Goal: Task Accomplishment & Management: Use online tool/utility

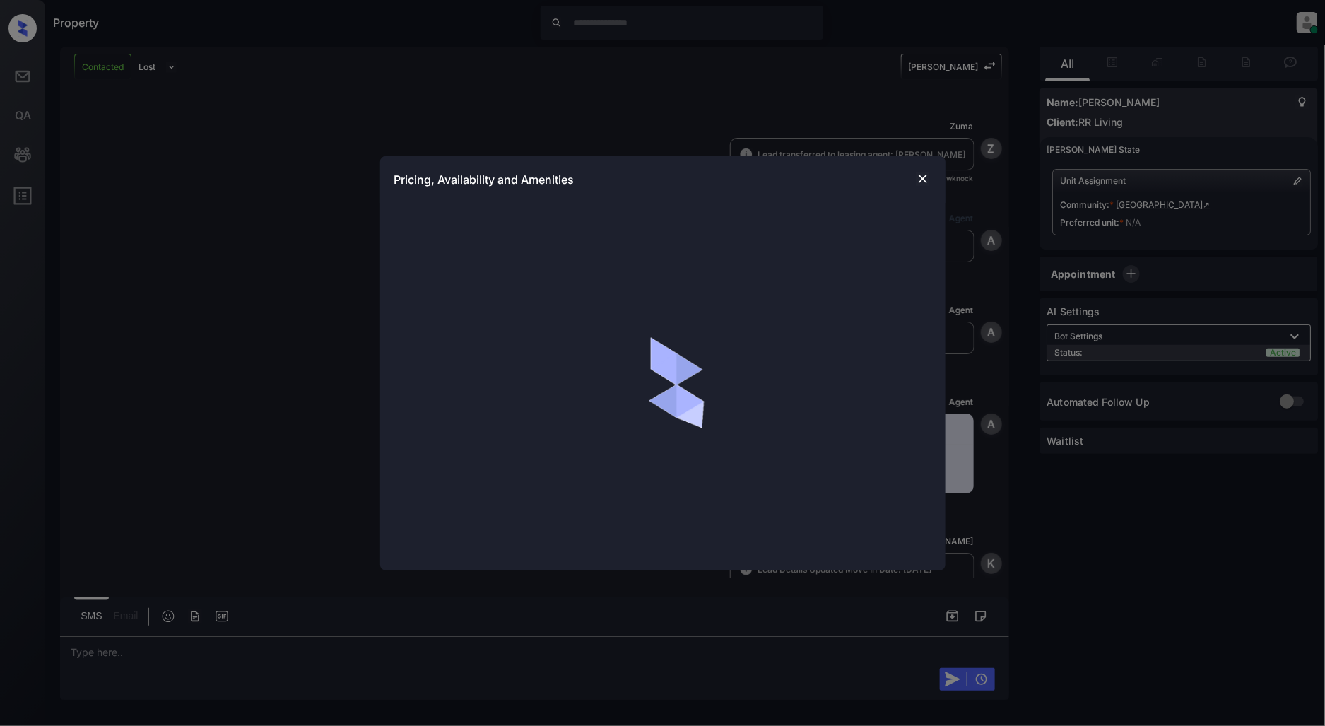
scroll to position [556, 0]
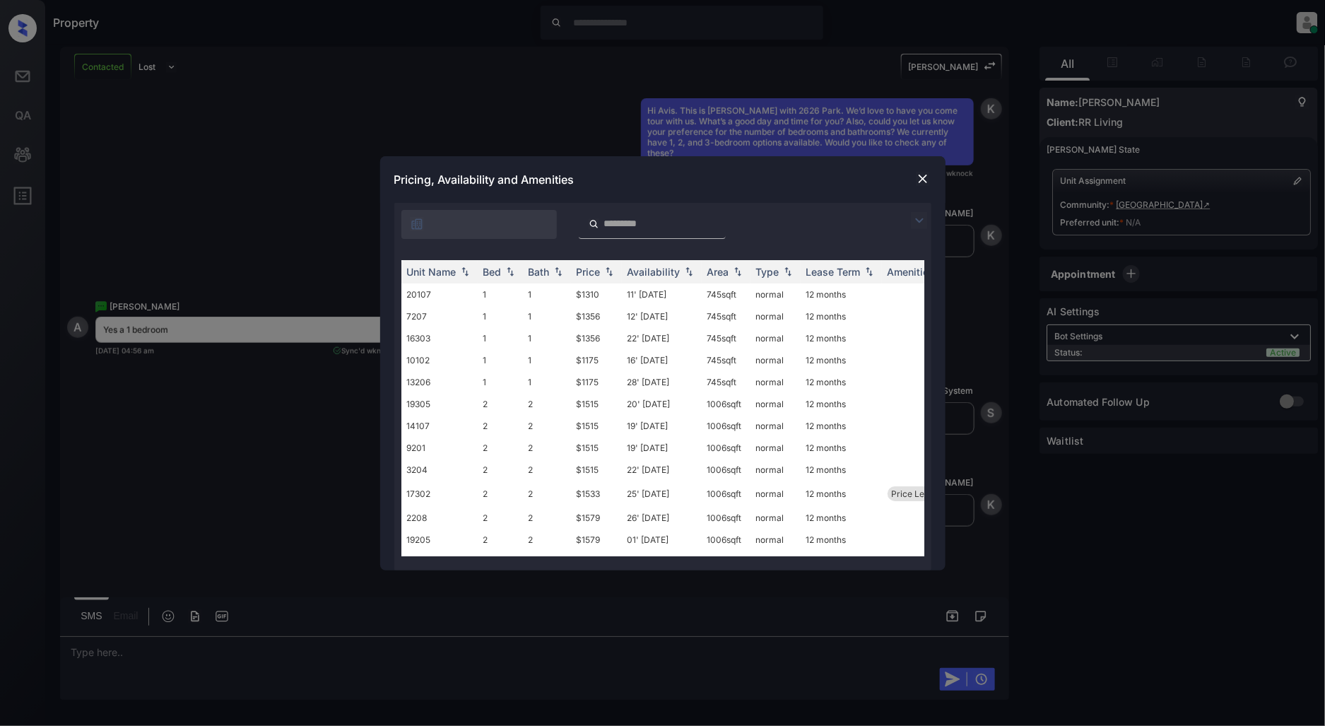
click at [922, 220] on img at bounding box center [919, 220] width 17 height 17
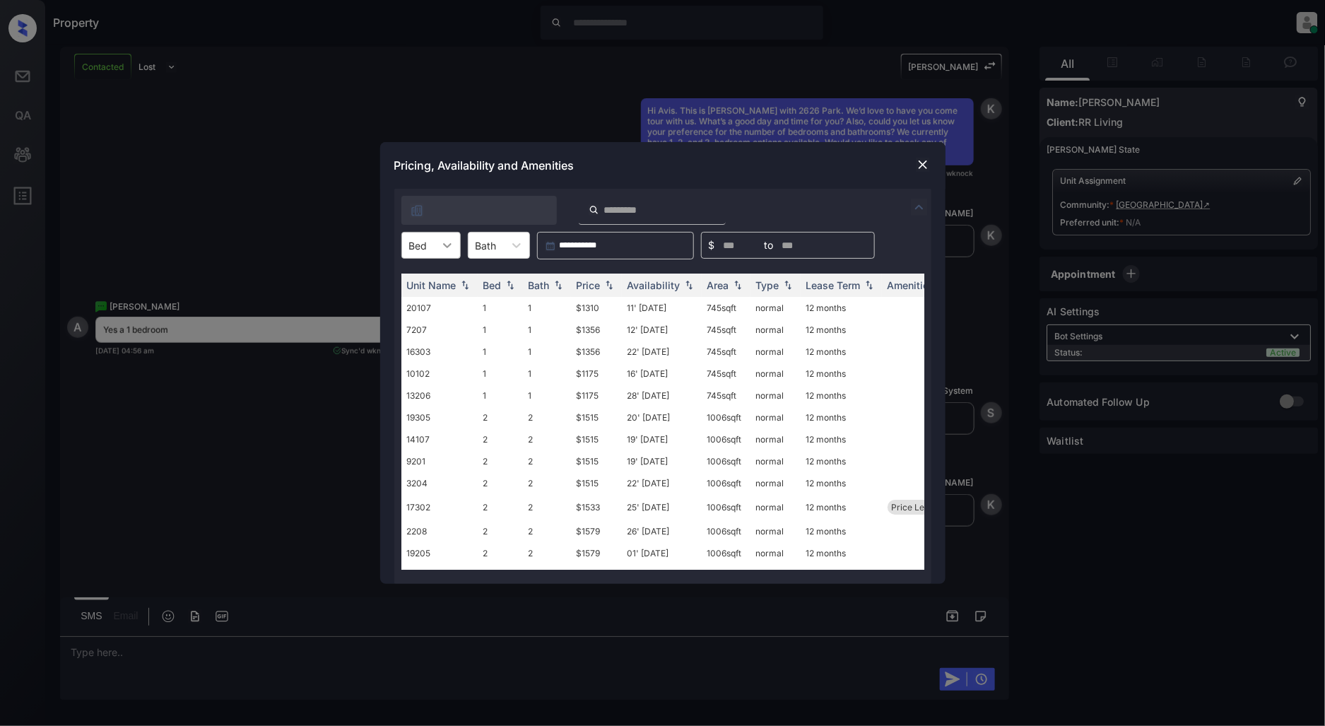
click at [442, 240] on icon at bounding box center [447, 245] width 14 height 14
click at [432, 284] on div "1" at bounding box center [430, 279] width 59 height 25
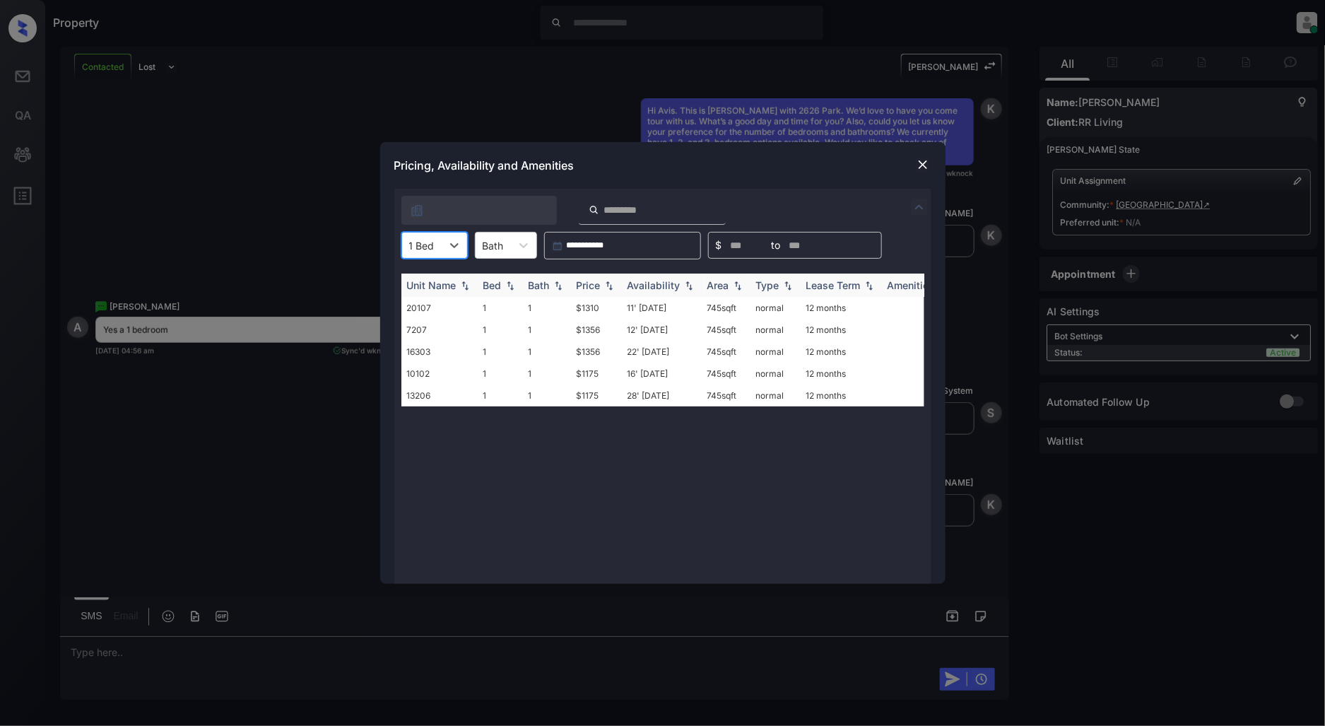
click at [613, 281] on img at bounding box center [609, 286] width 14 height 10
click at [613, 280] on img at bounding box center [609, 285] width 14 height 11
drag, startPoint x: 605, startPoint y: 298, endPoint x: 560, endPoint y: 299, distance: 44.5
click at [560, 299] on tr "10102 1 1 $1175 16' Sep 25 745 sqft normal 12 months" at bounding box center [770, 308] width 738 height 22
copy tr "$1175"
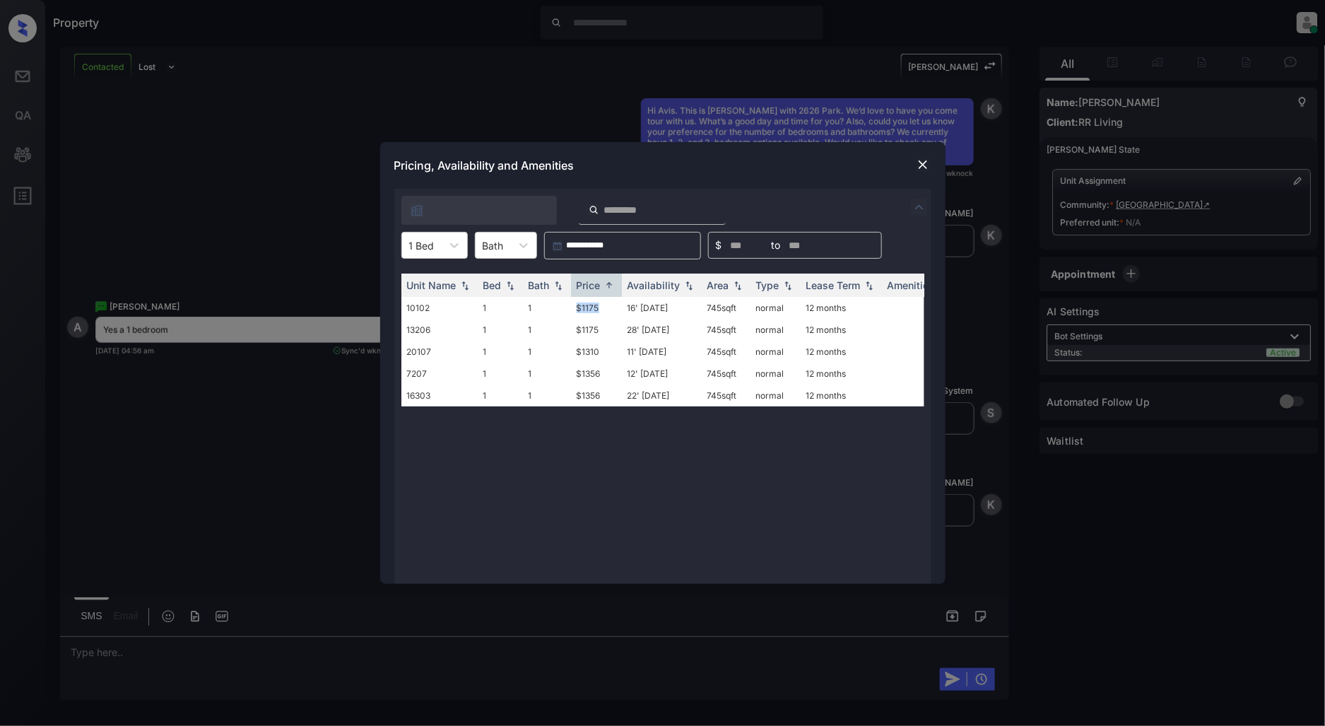
click at [921, 167] on img at bounding box center [923, 165] width 14 height 14
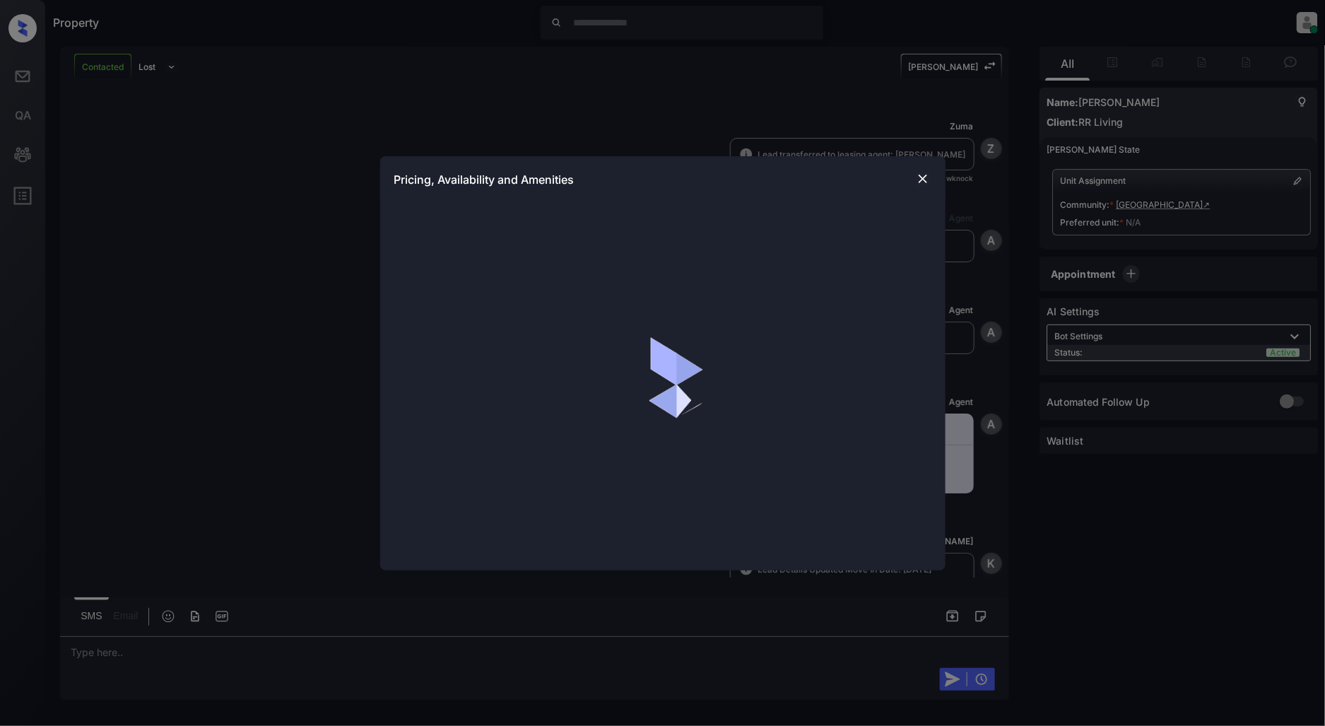
scroll to position [1090, 0]
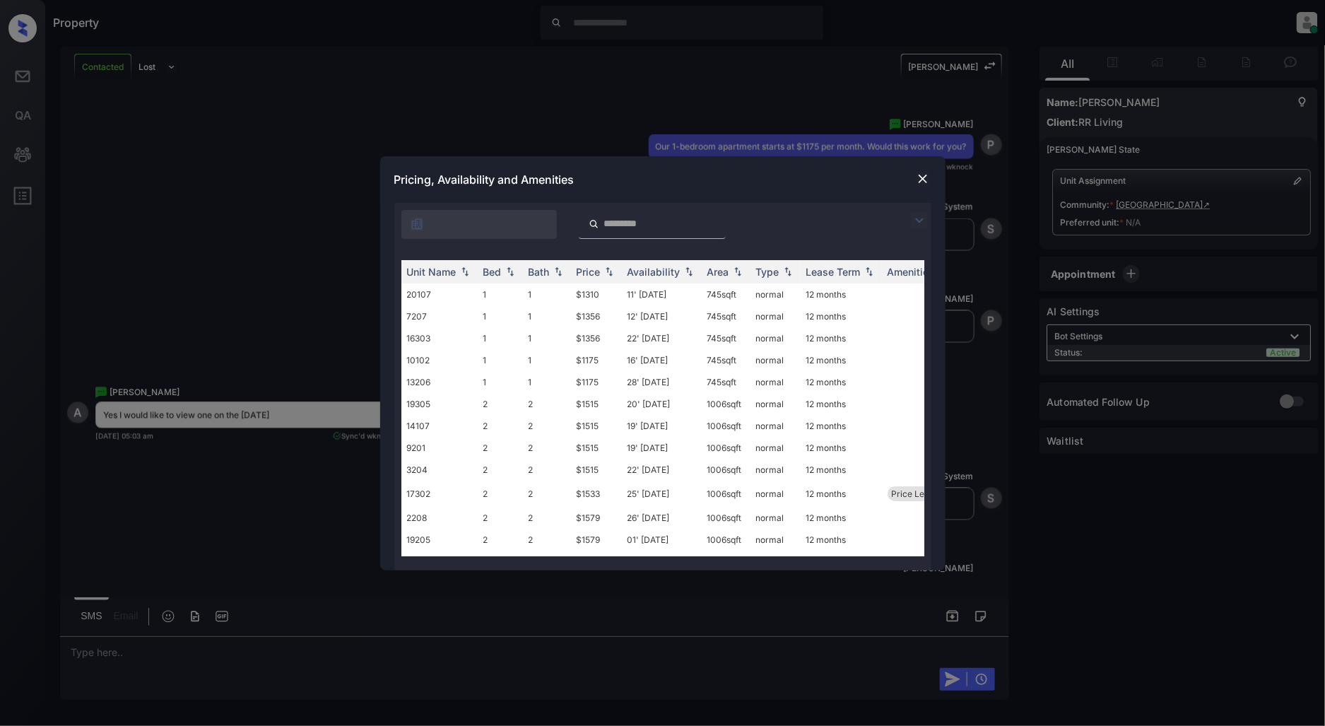
click at [916, 222] on img at bounding box center [919, 220] width 17 height 17
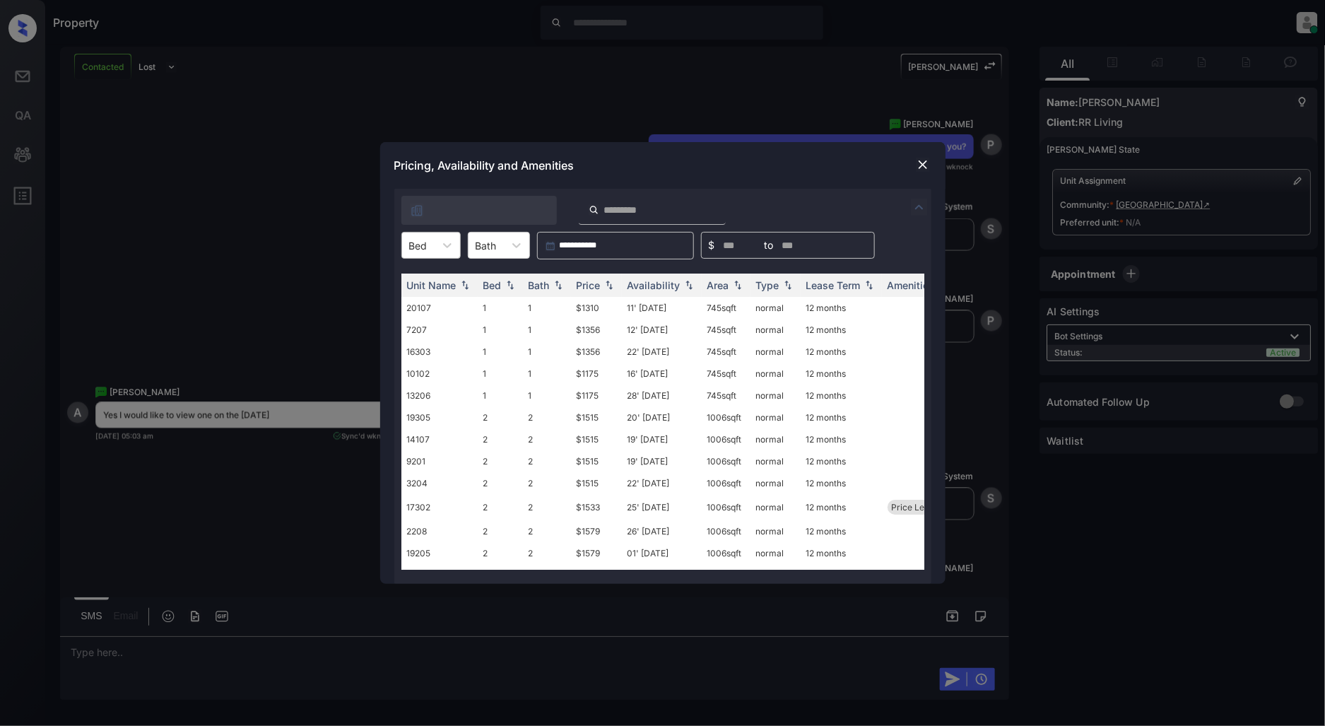
click at [425, 252] on div "Bed" at bounding box center [418, 245] width 33 height 20
click at [420, 273] on div "1" at bounding box center [430, 279] width 59 height 25
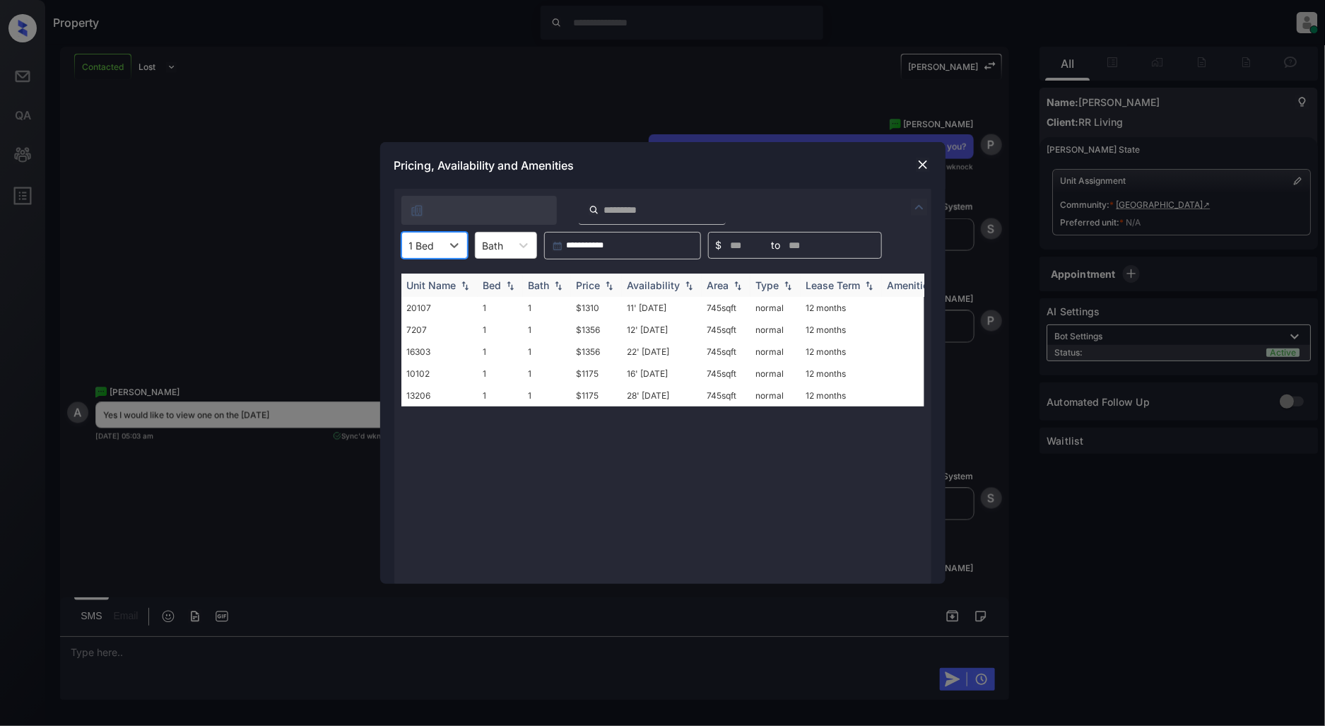
click at [610, 285] on img at bounding box center [609, 286] width 14 height 10
click at [610, 285] on img at bounding box center [609, 285] width 14 height 11
click at [599, 302] on td "$1175" at bounding box center [596, 308] width 51 height 22
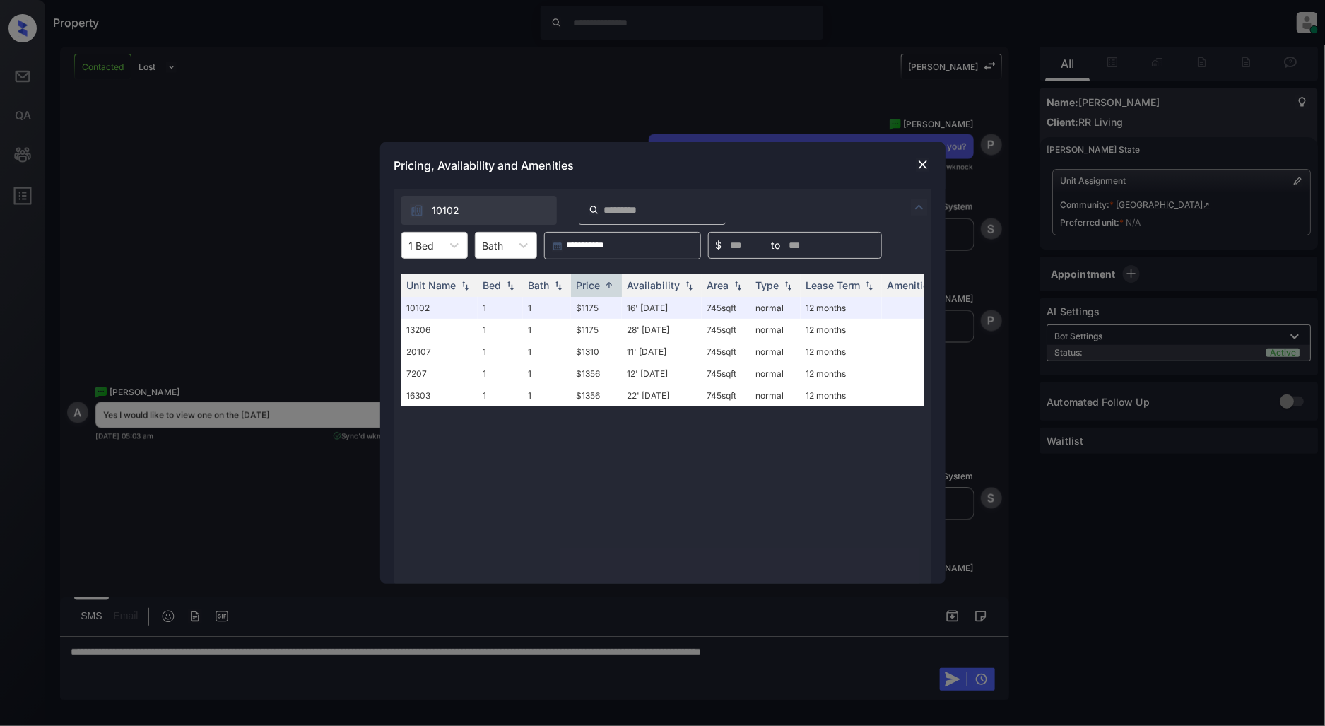
click at [924, 170] on img at bounding box center [923, 165] width 14 height 14
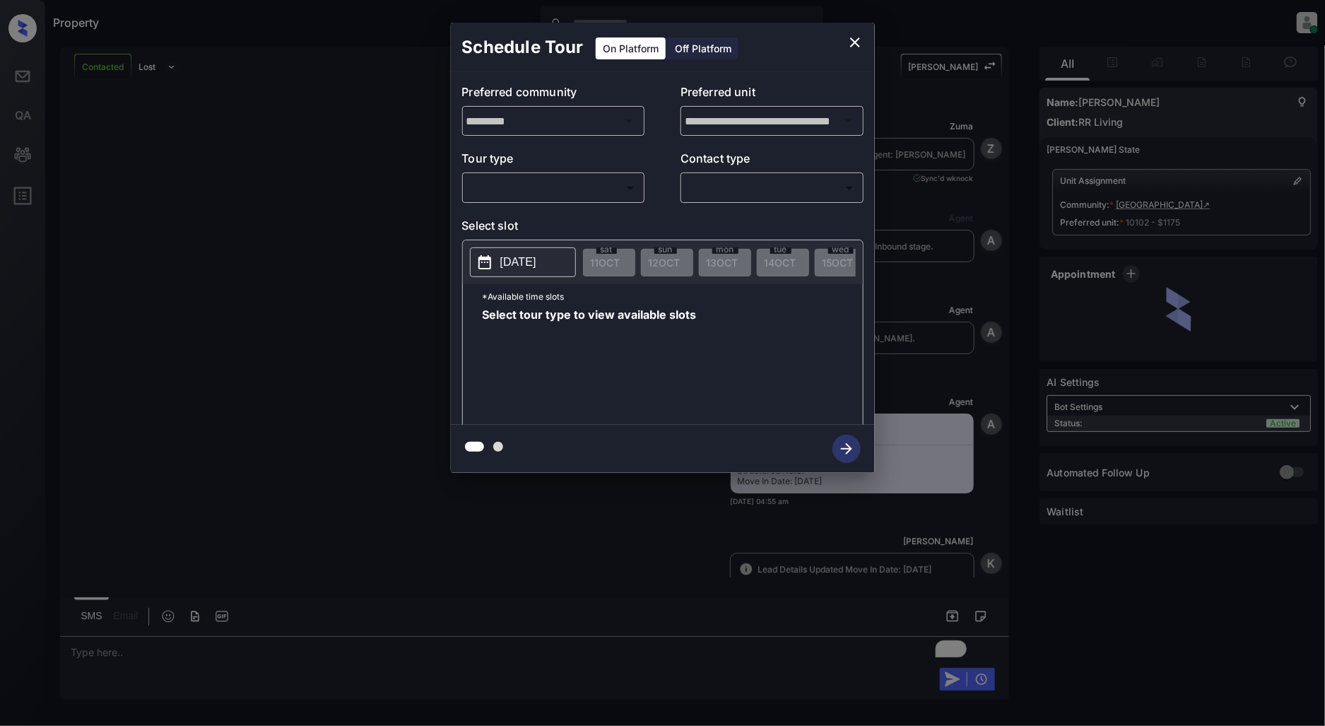
scroll to position [1732, 0]
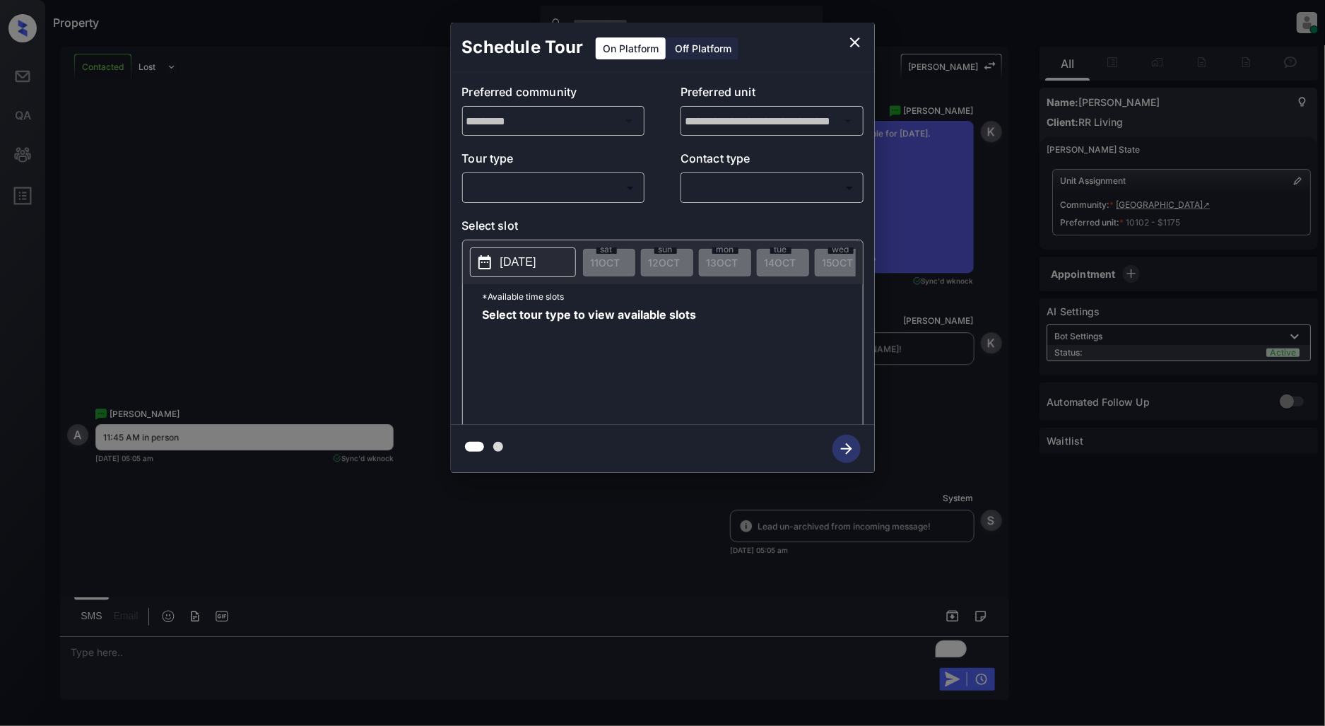
click at [540, 196] on body "Property [PERSON_NAME] Online Set yourself offline Set yourself on break Profil…" at bounding box center [662, 363] width 1325 height 726
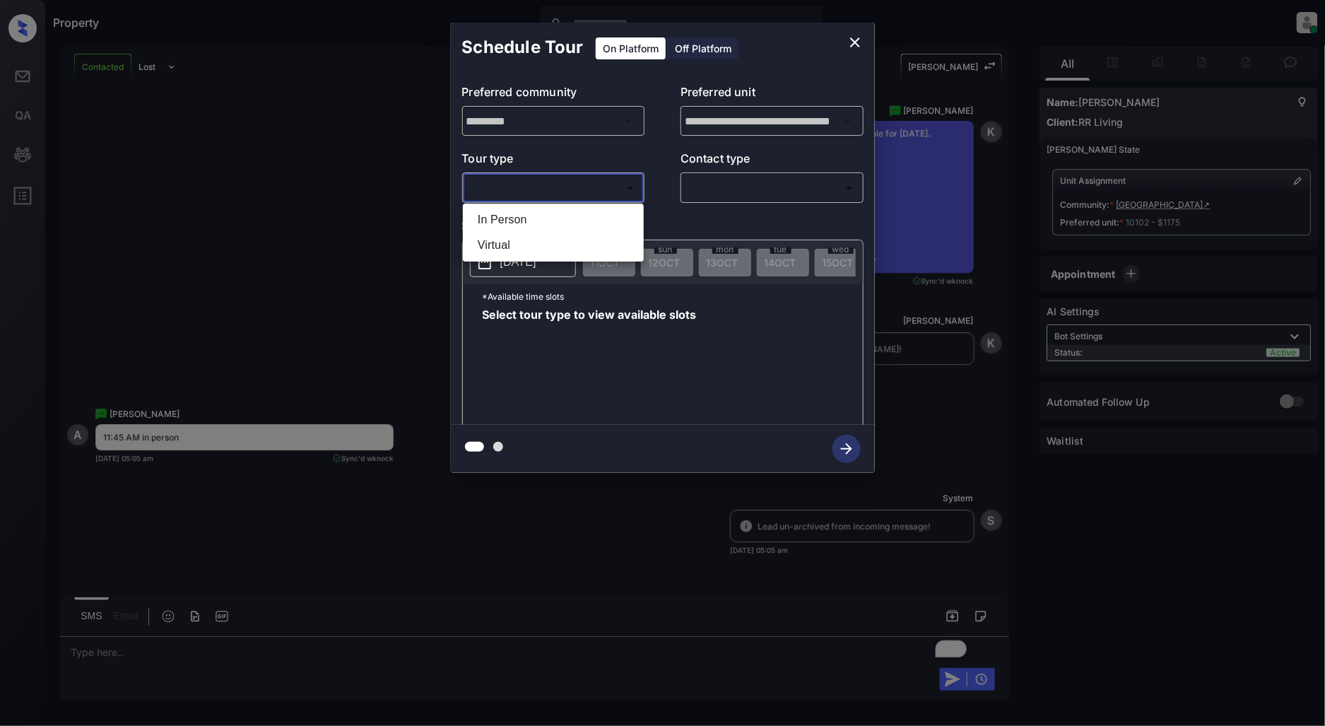
click at [529, 220] on li "In Person" at bounding box center [553, 219] width 174 height 25
type input "********"
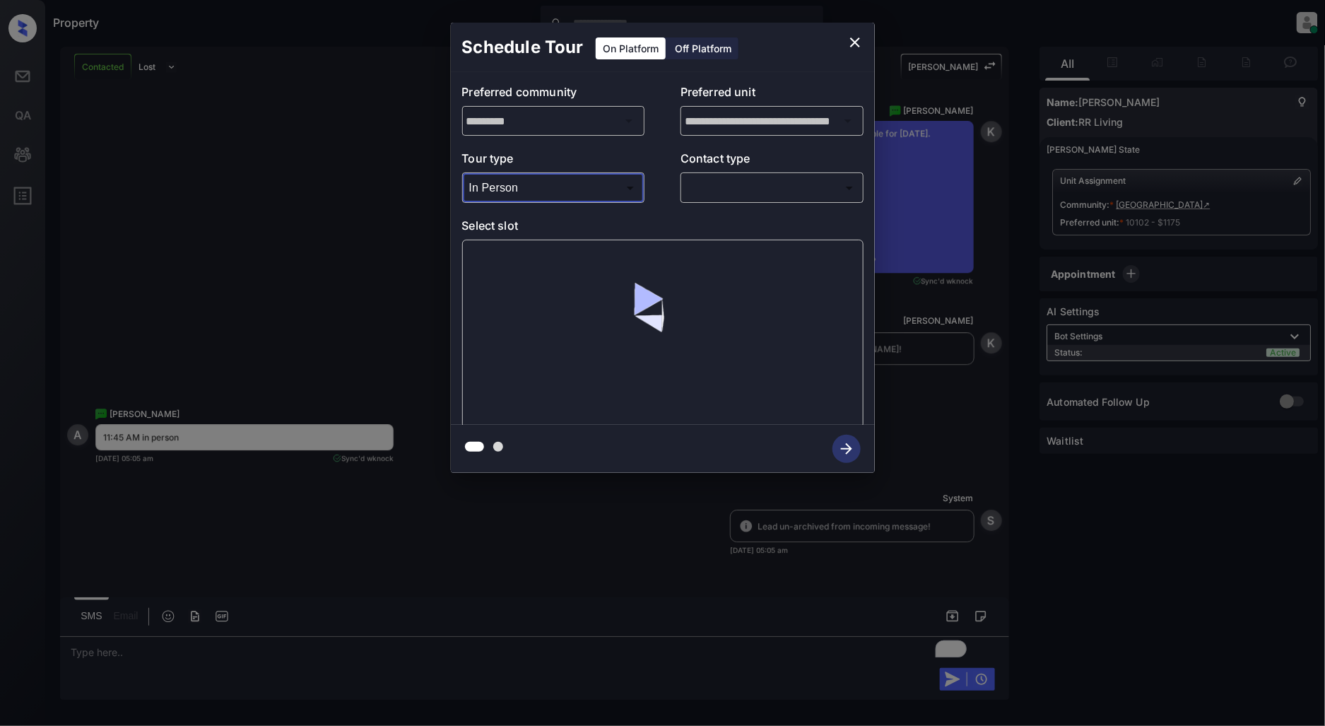
click at [752, 201] on div "​ ​" at bounding box center [772, 187] width 183 height 30
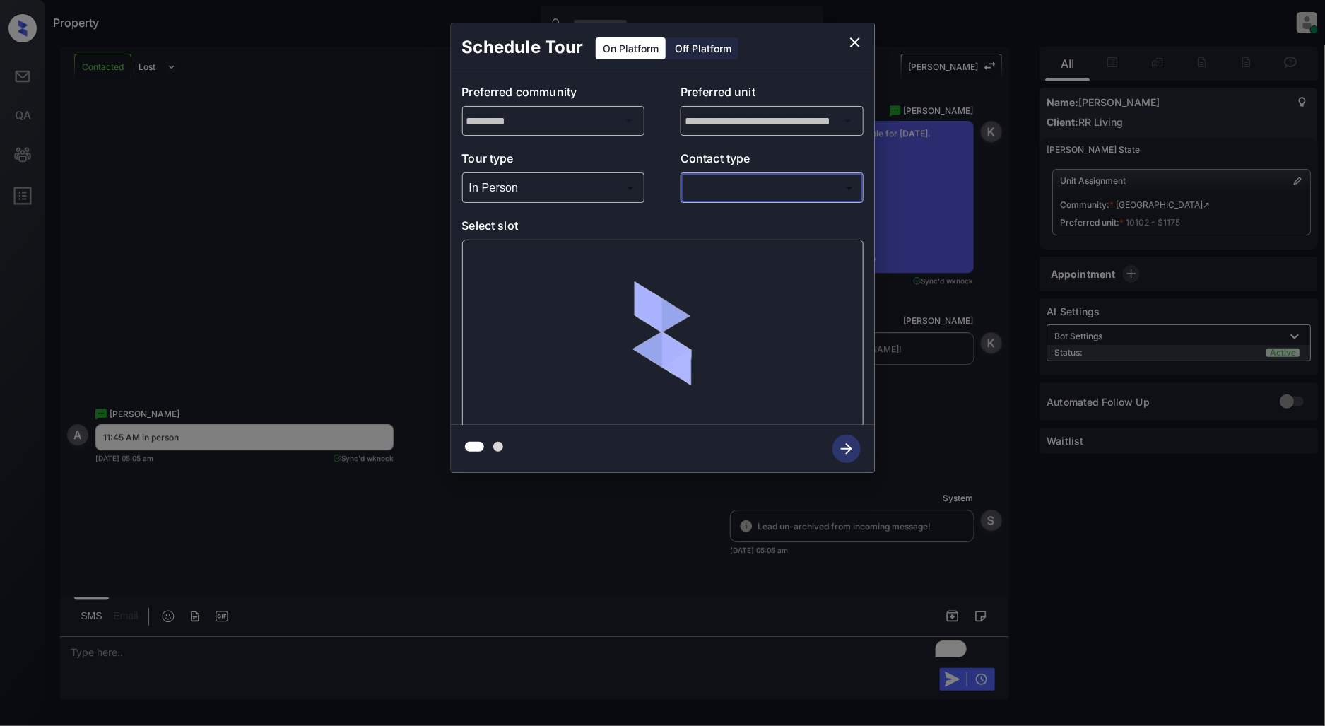
click at [752, 187] on body "Property Patrick Deasis Online Set yourself offline Set yourself on break Profi…" at bounding box center [662, 363] width 1325 height 726
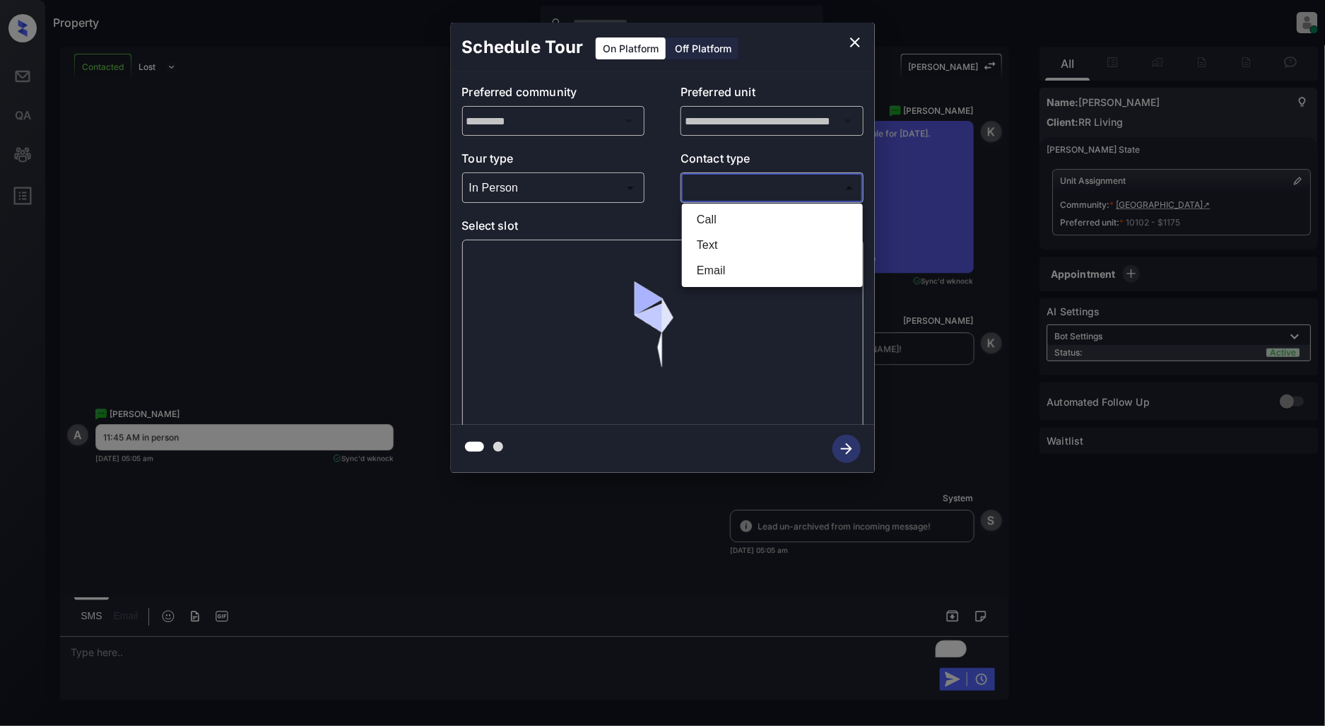
click at [731, 245] on li "Text" at bounding box center [772, 244] width 174 height 25
type input "****"
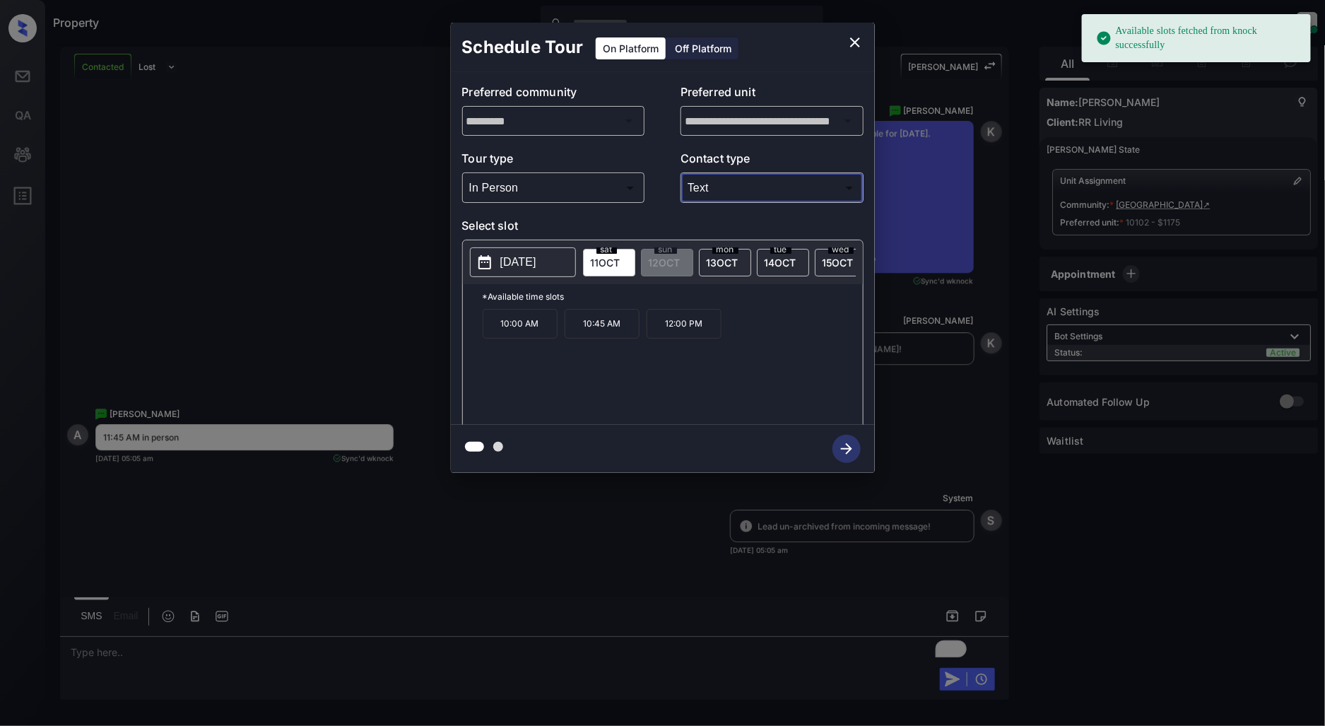
click at [505, 264] on p "2025-10-11" at bounding box center [518, 262] width 36 height 17
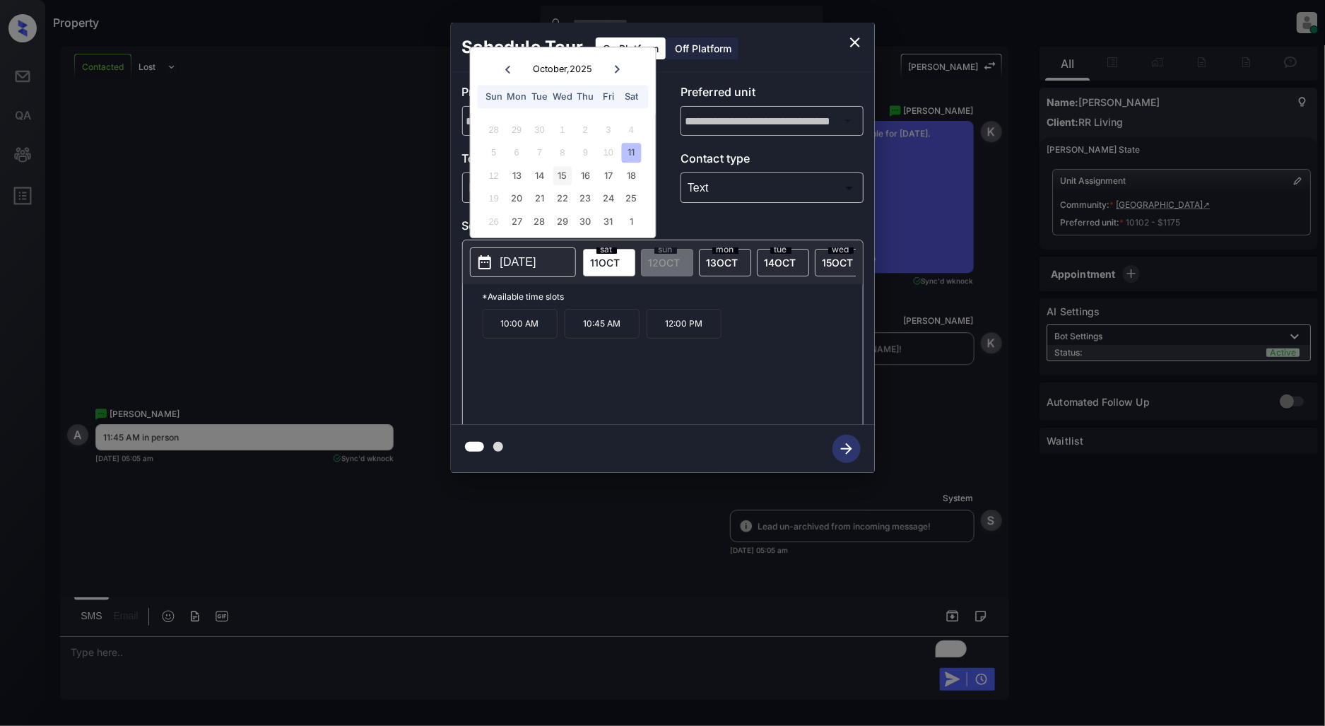
click at [563, 178] on div "15" at bounding box center [562, 175] width 19 height 19
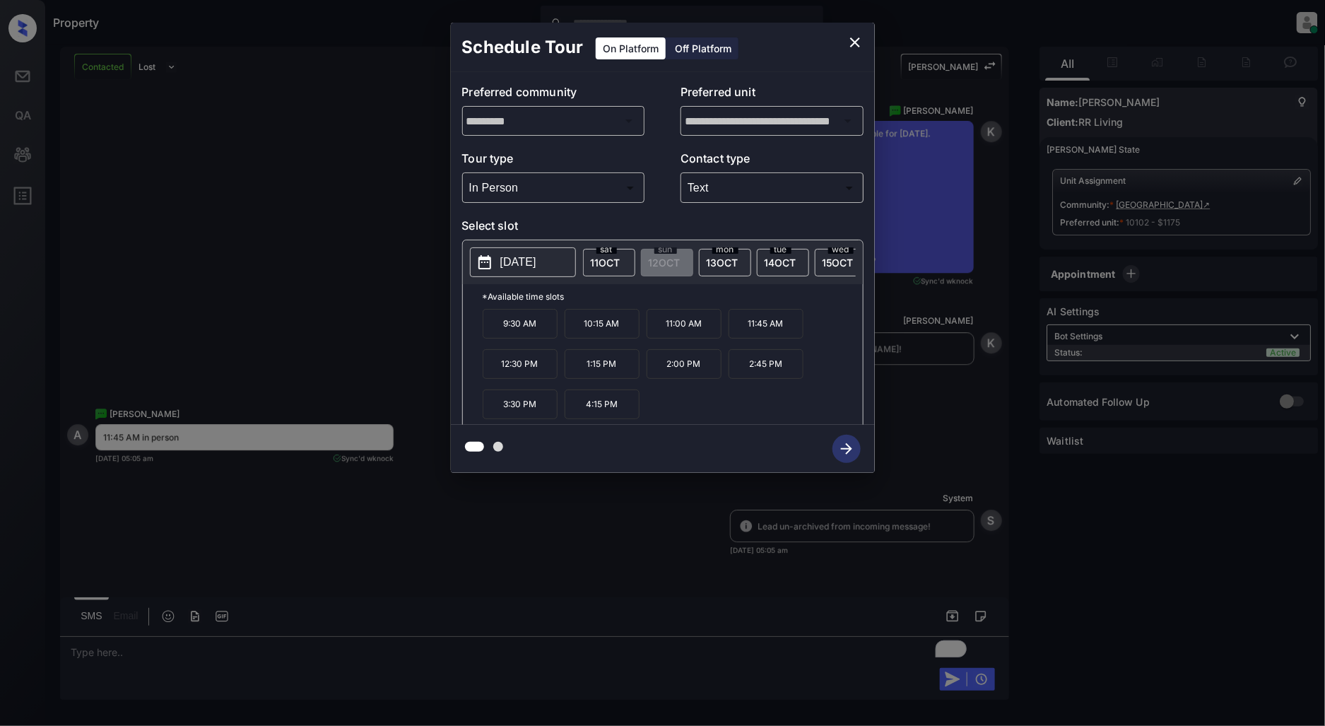
click at [785, 334] on p "11:45 AM" at bounding box center [766, 324] width 75 height 30
click at [835, 446] on icon "button" at bounding box center [846, 449] width 28 height 28
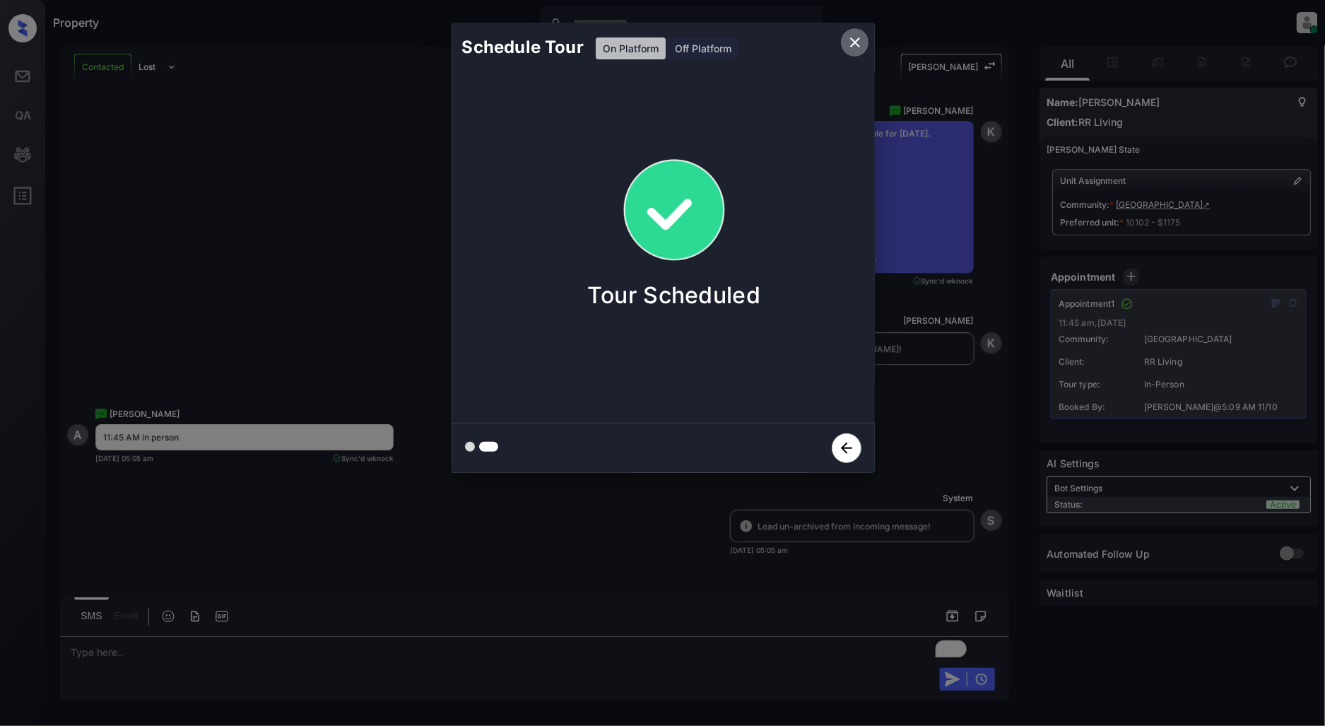
click at [853, 44] on icon "close" at bounding box center [855, 42] width 10 height 10
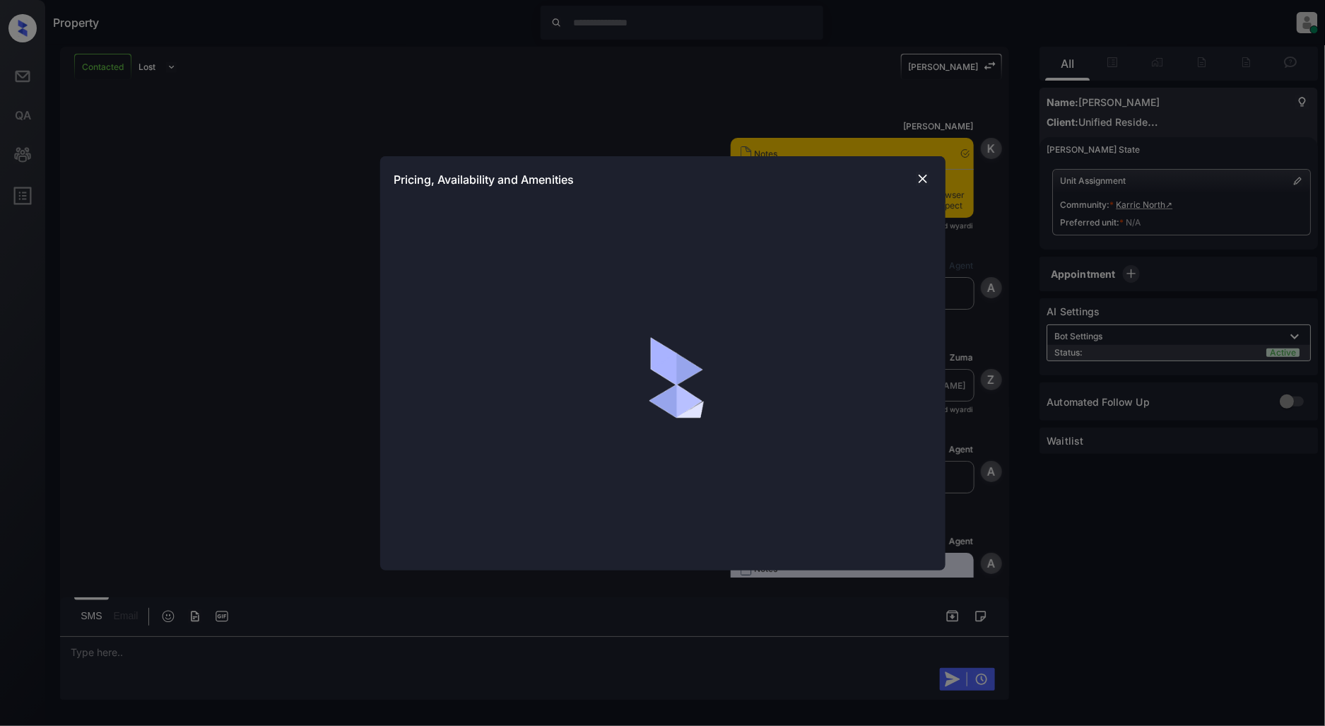
scroll to position [674, 0]
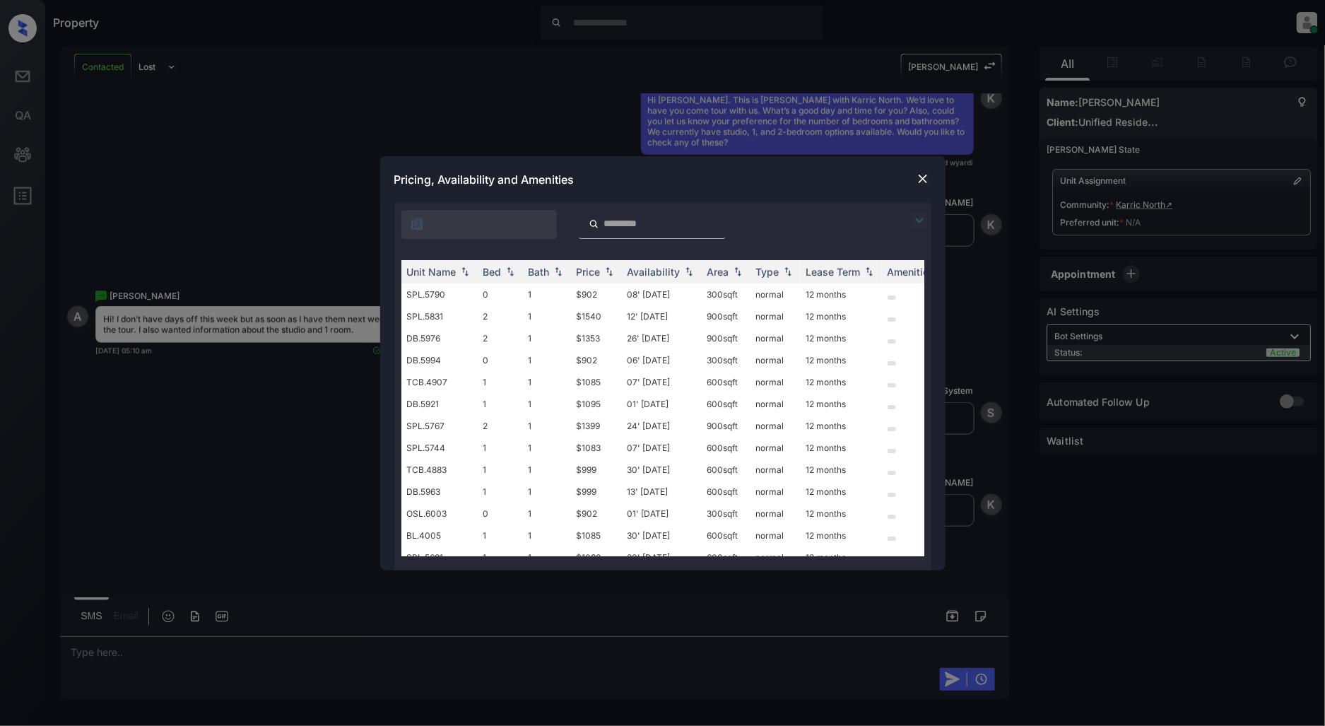
click at [922, 216] on img at bounding box center [919, 220] width 17 height 17
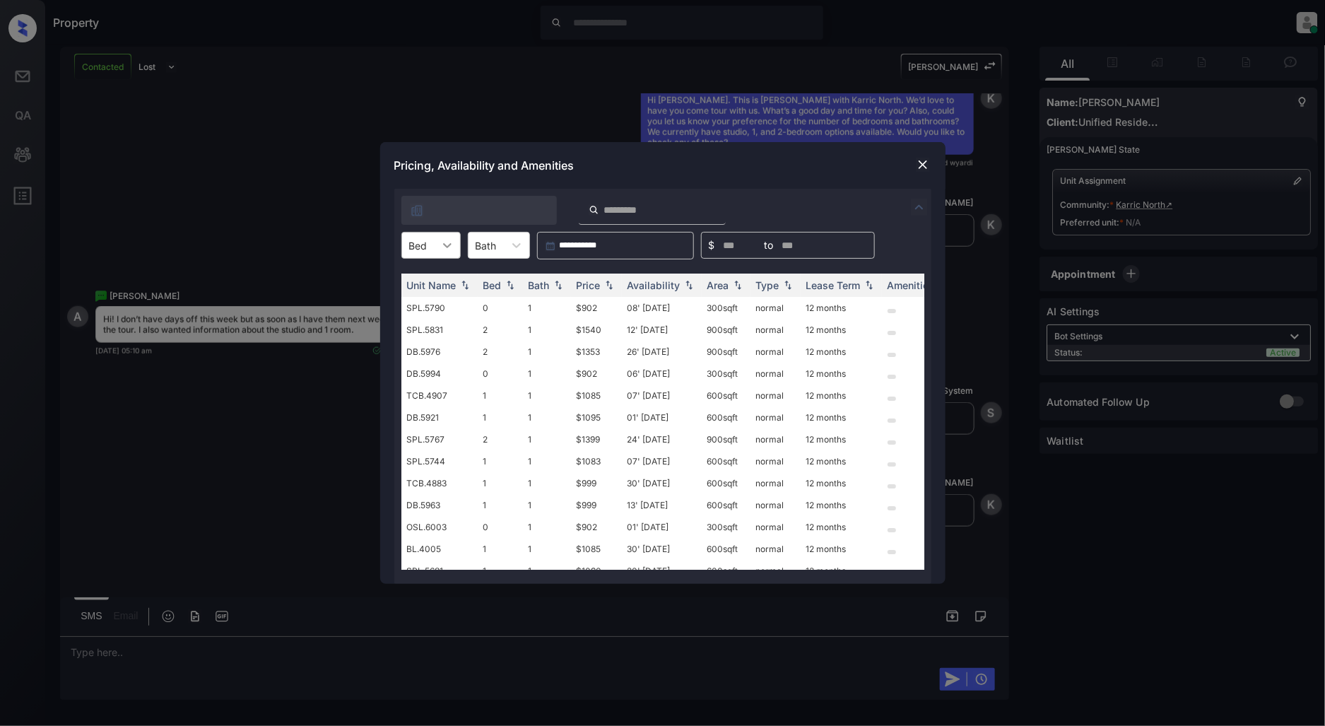
click at [452, 244] on icon at bounding box center [447, 245] width 14 height 14
click at [410, 283] on div "0" at bounding box center [430, 279] width 59 height 25
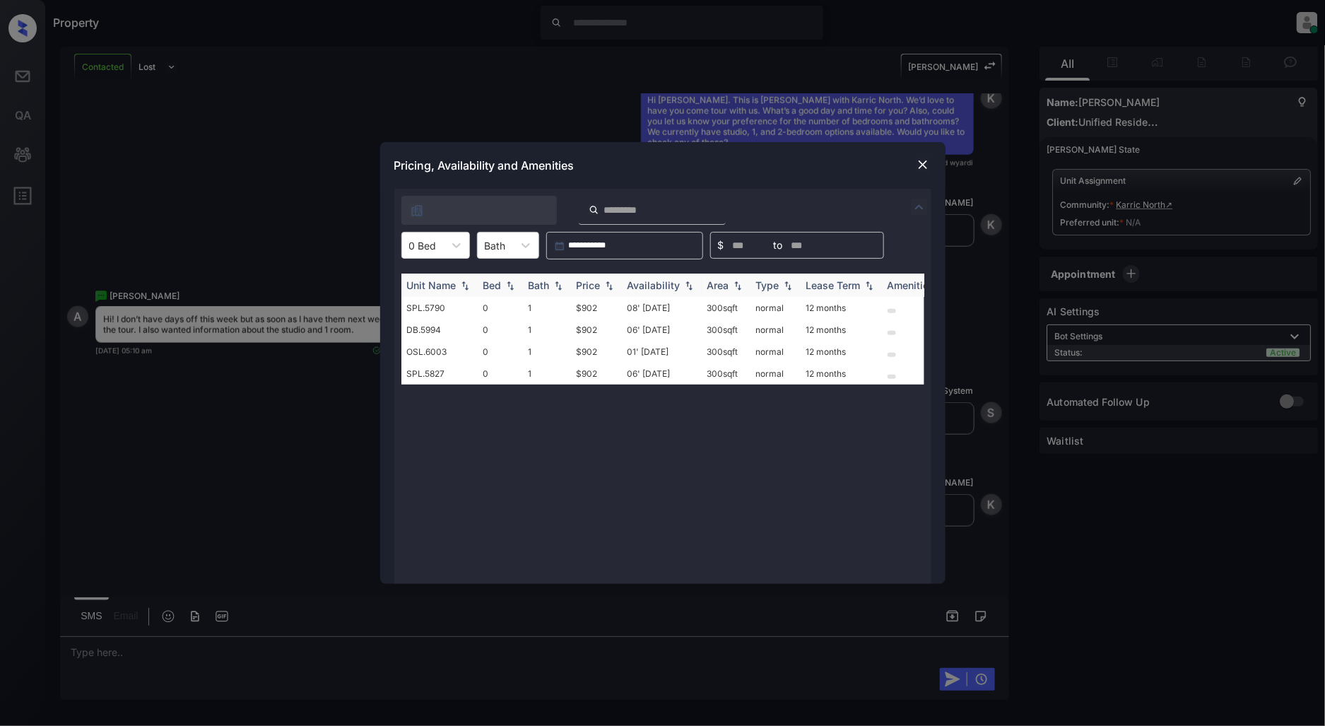
click at [601, 285] on div "Price" at bounding box center [597, 285] width 40 height 12
click at [608, 301] on td "$902" at bounding box center [596, 308] width 51 height 22
drag, startPoint x: 608, startPoint y: 301, endPoint x: 575, endPoint y: 302, distance: 33.2
click at [575, 302] on td "$902" at bounding box center [596, 308] width 51 height 22
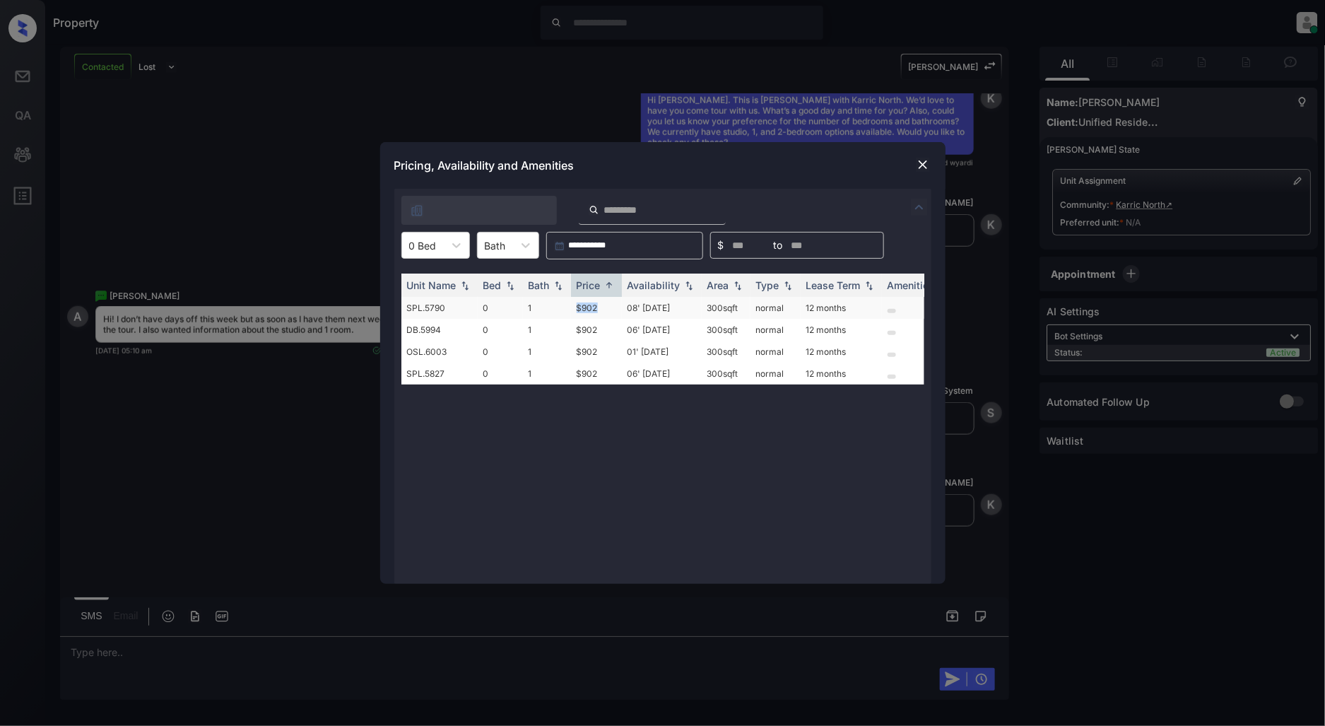
copy td "$902"
click at [421, 254] on div "0 Bed" at bounding box center [423, 245] width 42 height 20
drag, startPoint x: 423, startPoint y: 295, endPoint x: 440, endPoint y: 297, distance: 17.8
click at [428, 295] on div "1" at bounding box center [435, 305] width 69 height 25
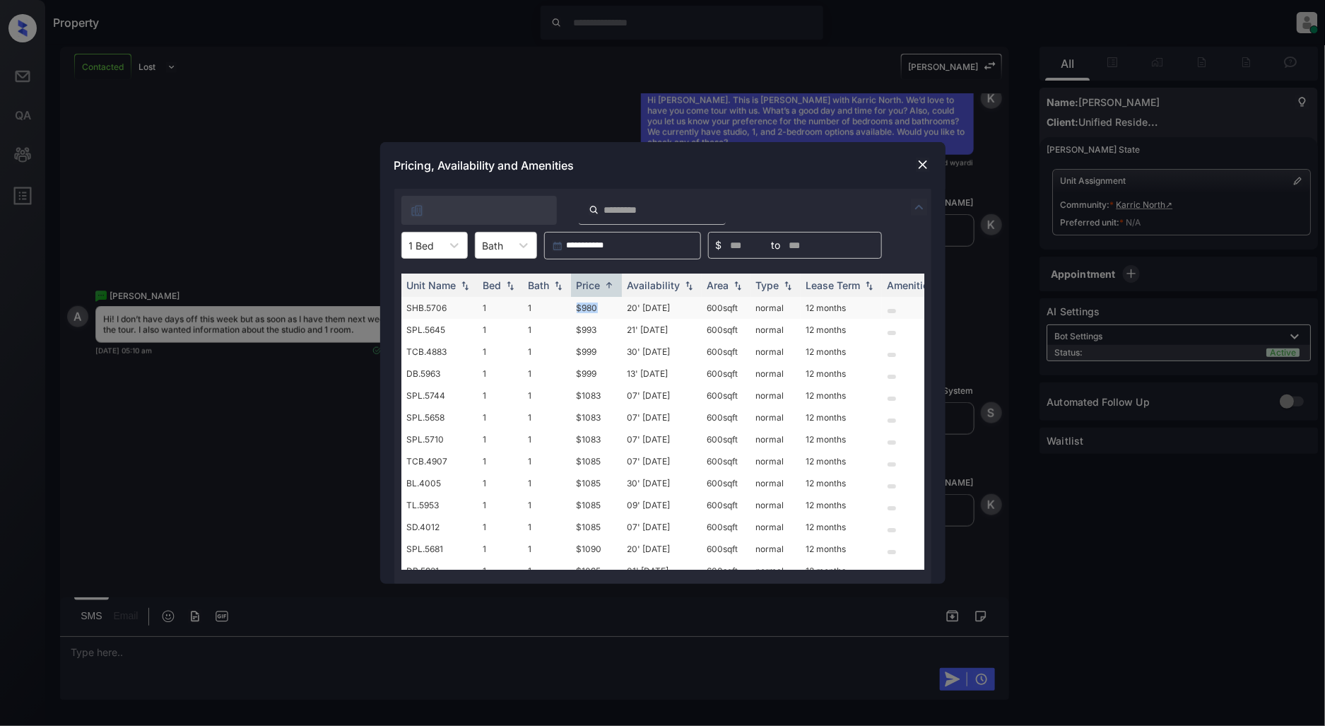
copy tr "$980"
drag, startPoint x: 613, startPoint y: 305, endPoint x: 883, endPoint y: 347, distance: 274.0
click at [542, 312] on tr "SHB.5706 1 1 $980 20' Dec 25 600 sqft normal 12 months" at bounding box center [770, 308] width 738 height 22
click at [926, 164] on img at bounding box center [923, 165] width 14 height 14
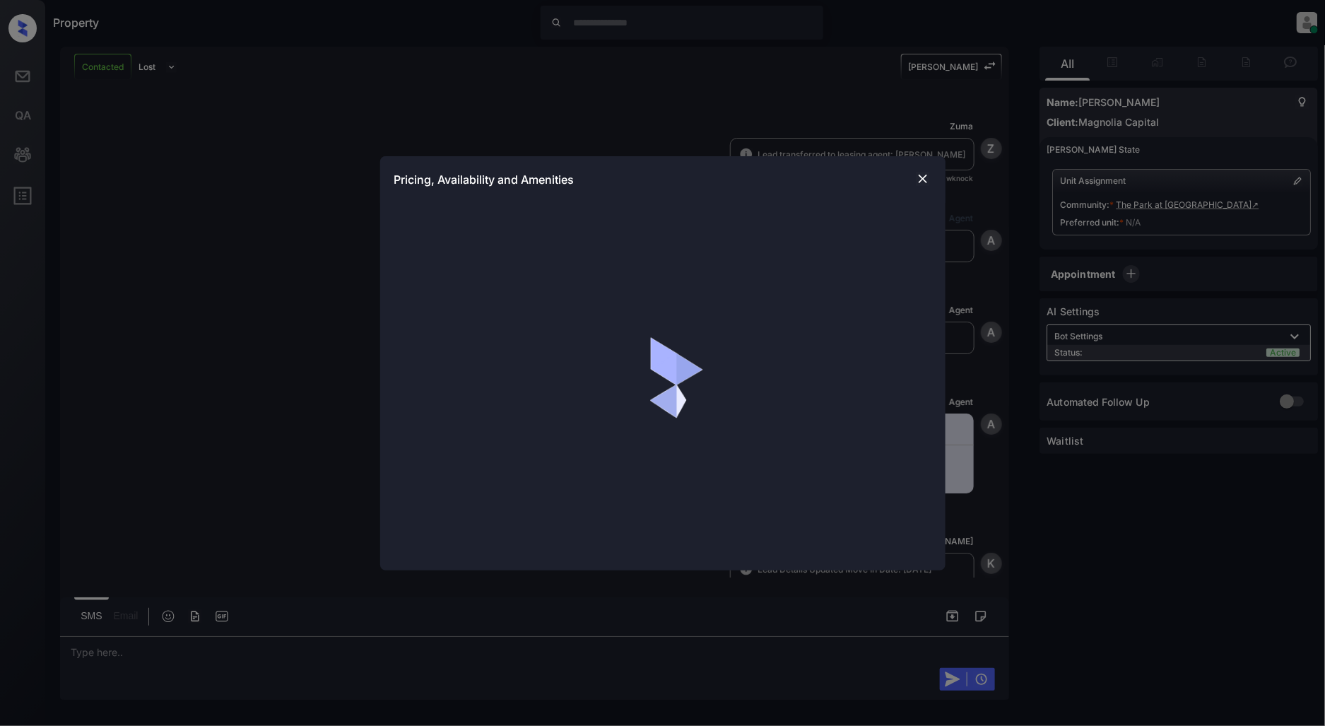
scroll to position [1658, 0]
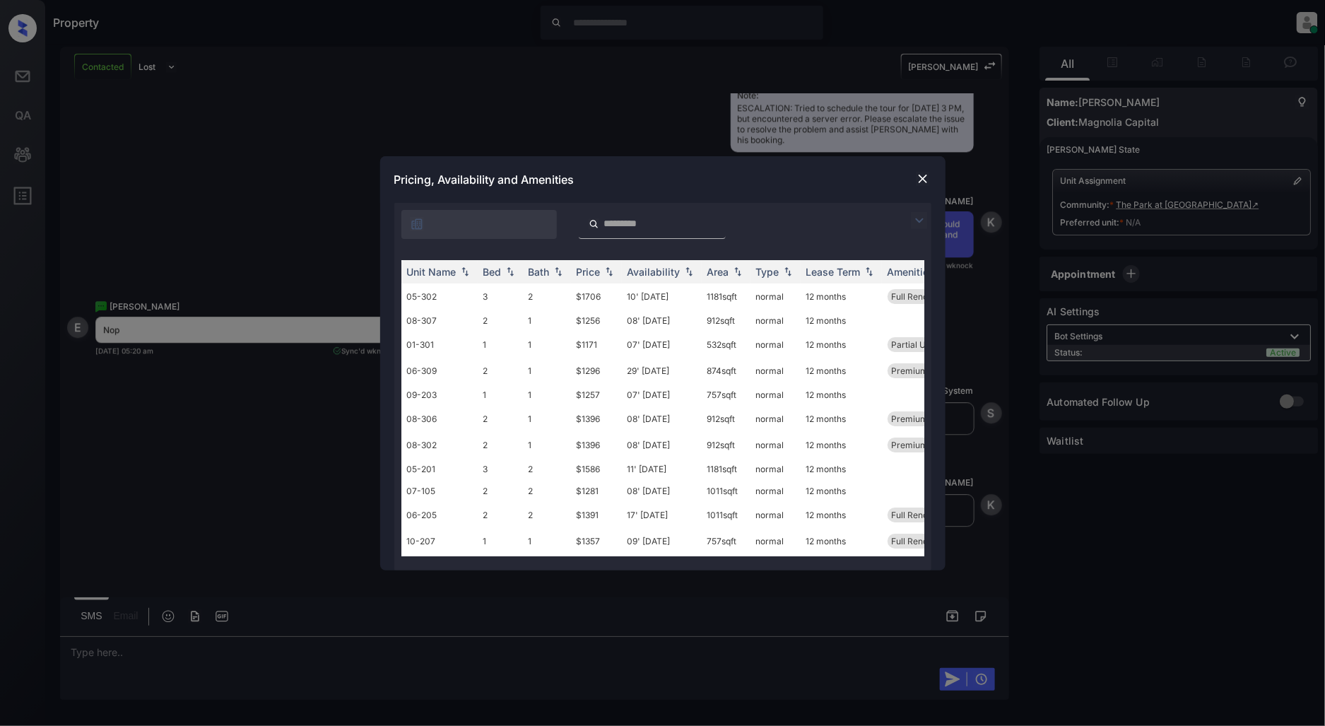
click at [920, 226] on img at bounding box center [919, 220] width 17 height 17
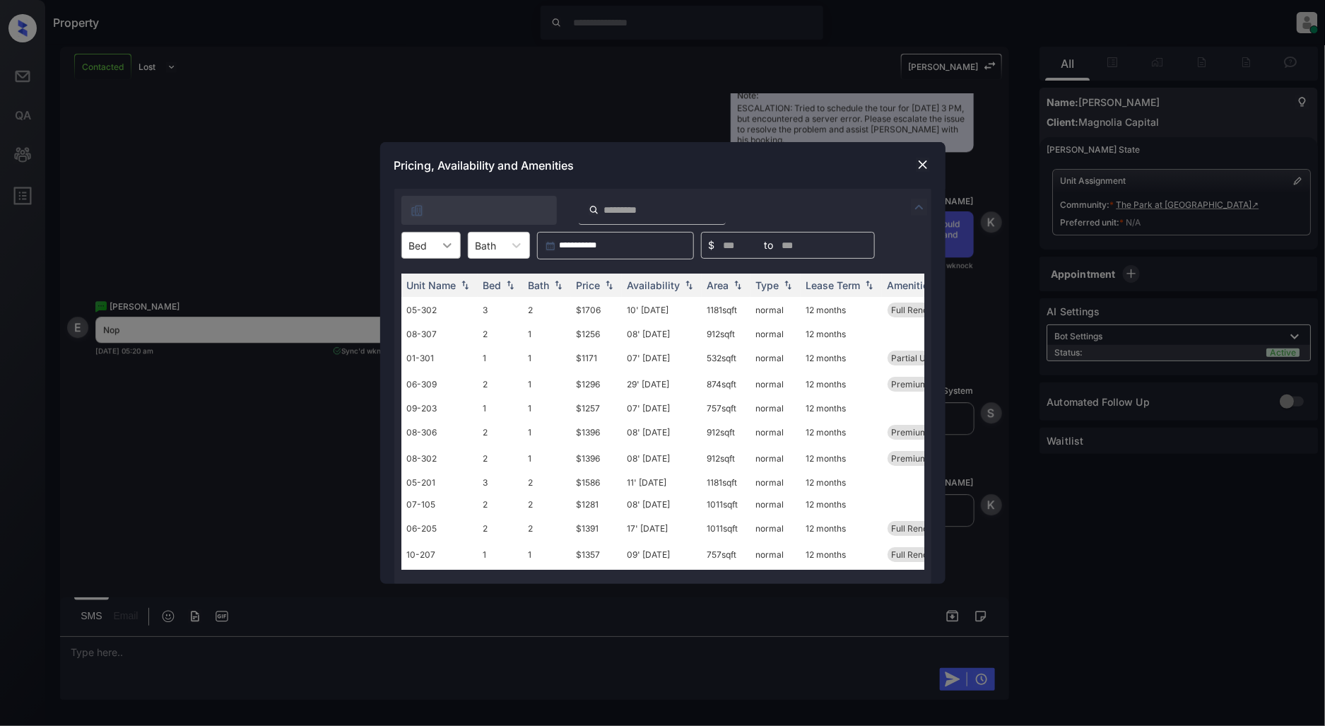
click at [448, 250] on icon at bounding box center [447, 245] width 14 height 14
click at [411, 283] on div "1" at bounding box center [430, 279] width 59 height 25
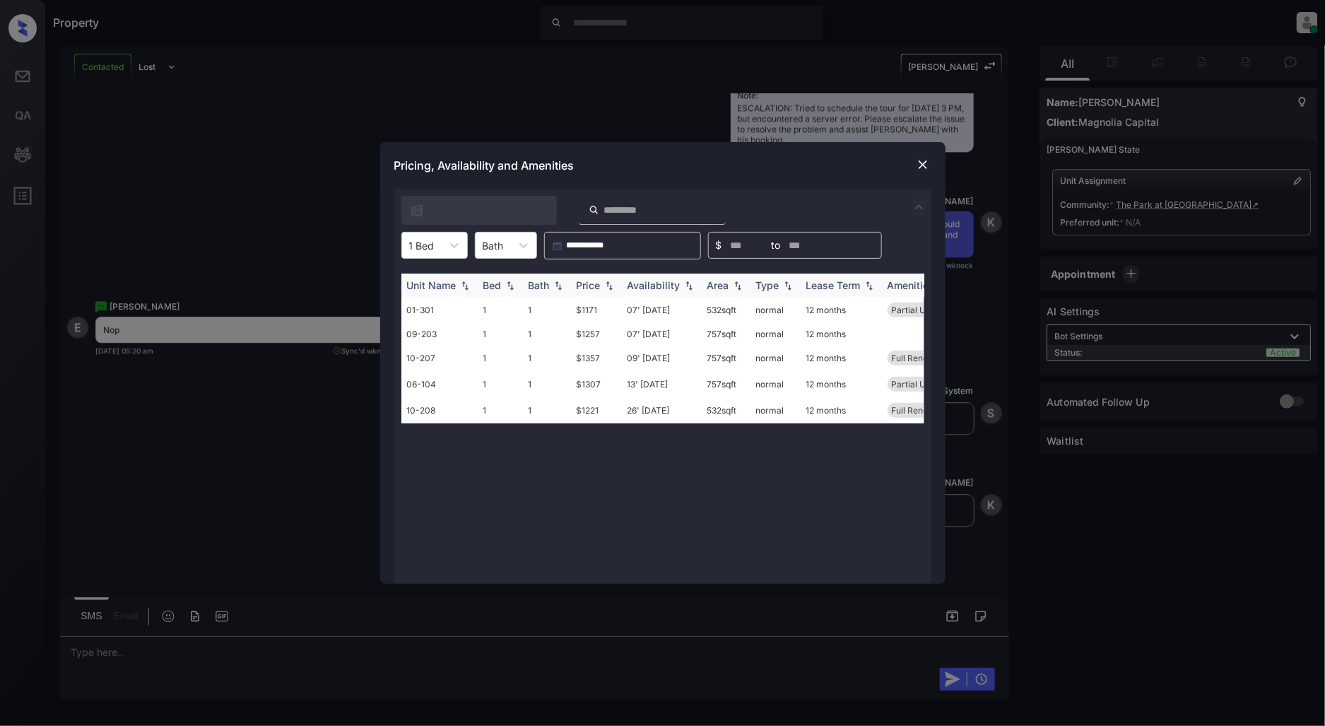
click at [611, 287] on img at bounding box center [609, 286] width 14 height 10
click at [611, 287] on img at bounding box center [609, 285] width 14 height 11
drag, startPoint x: 611, startPoint y: 305, endPoint x: 552, endPoint y: 313, distance: 59.3
click at [552, 313] on tr "01-301 1 1 $1171 07' [DATE] 532 sqft normal 12 months Partial Upgrade..." at bounding box center [770, 310] width 738 height 26
click at [594, 53] on div "**********" at bounding box center [662, 363] width 1325 height 726
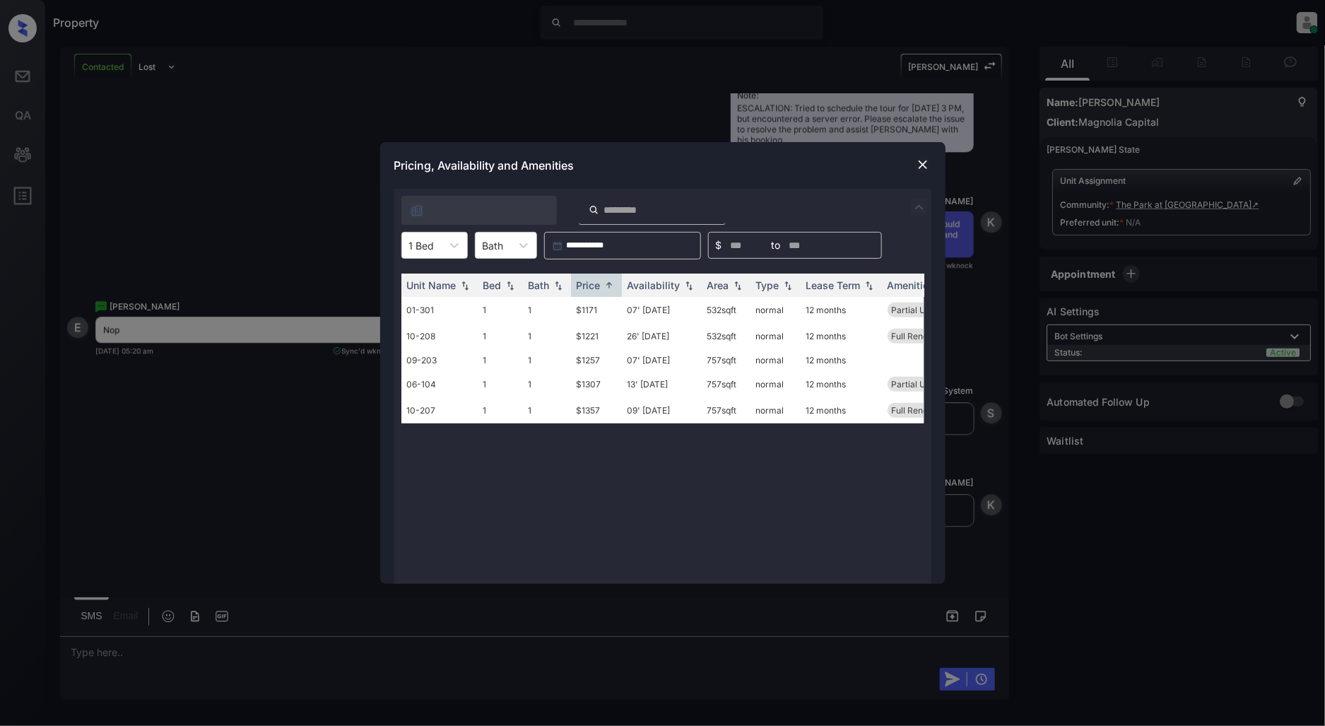
click at [926, 167] on img at bounding box center [923, 165] width 14 height 14
